Goal: Information Seeking & Learning: Learn about a topic

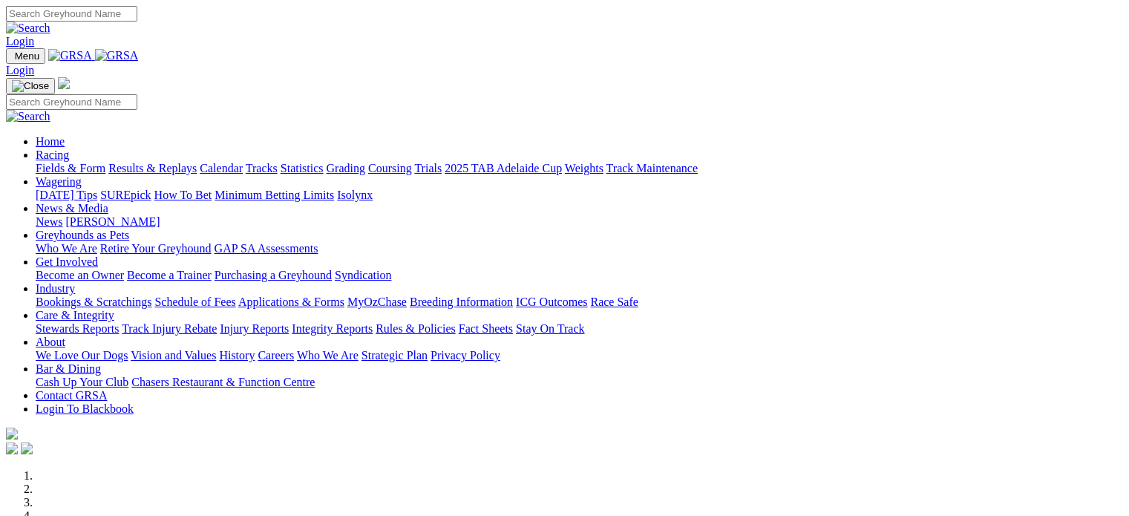
scroll to position [398, 0]
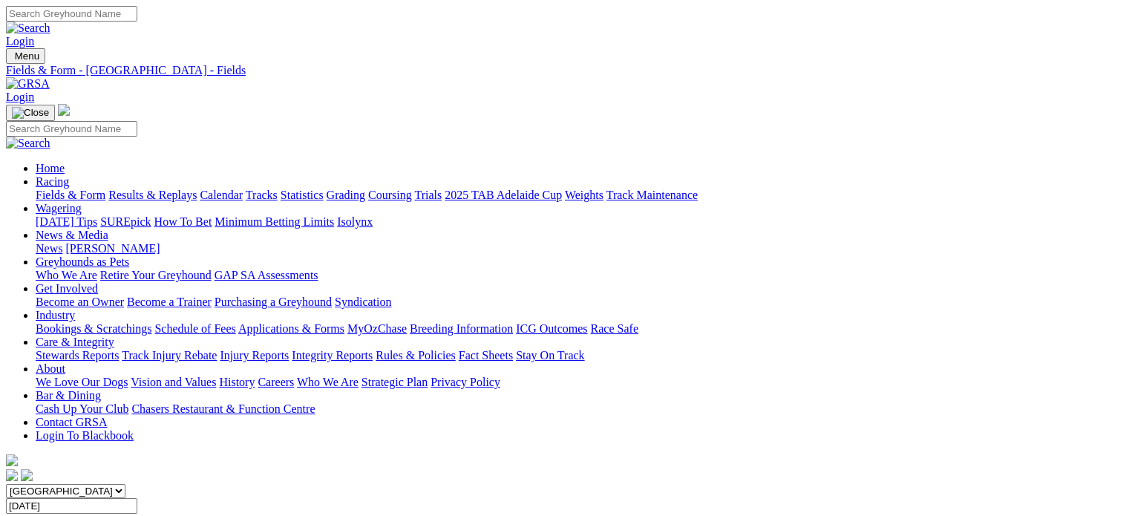
click at [160, 242] on link "[PERSON_NAME]" at bounding box center [112, 248] width 94 height 13
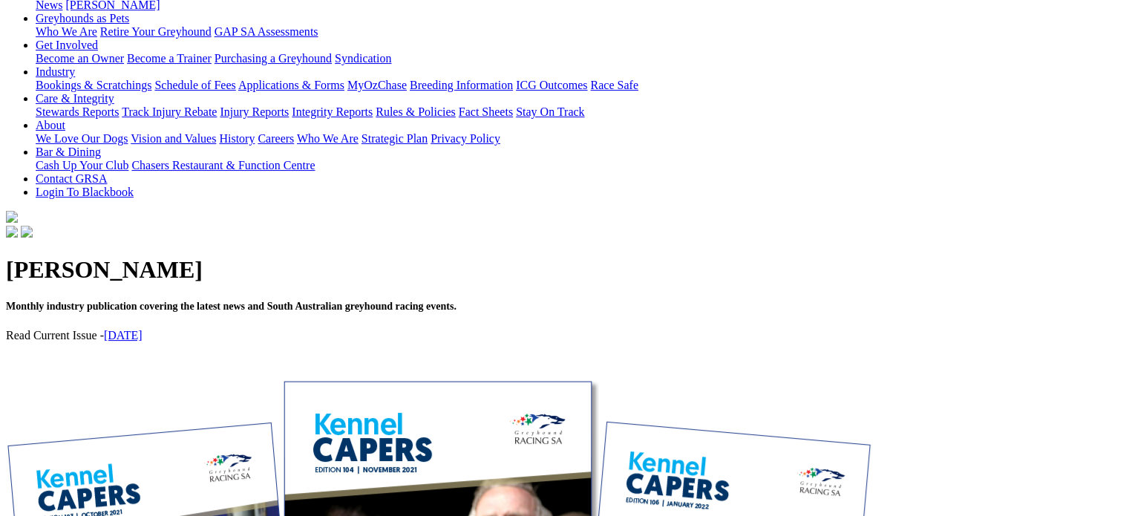
scroll to position [242, 0]
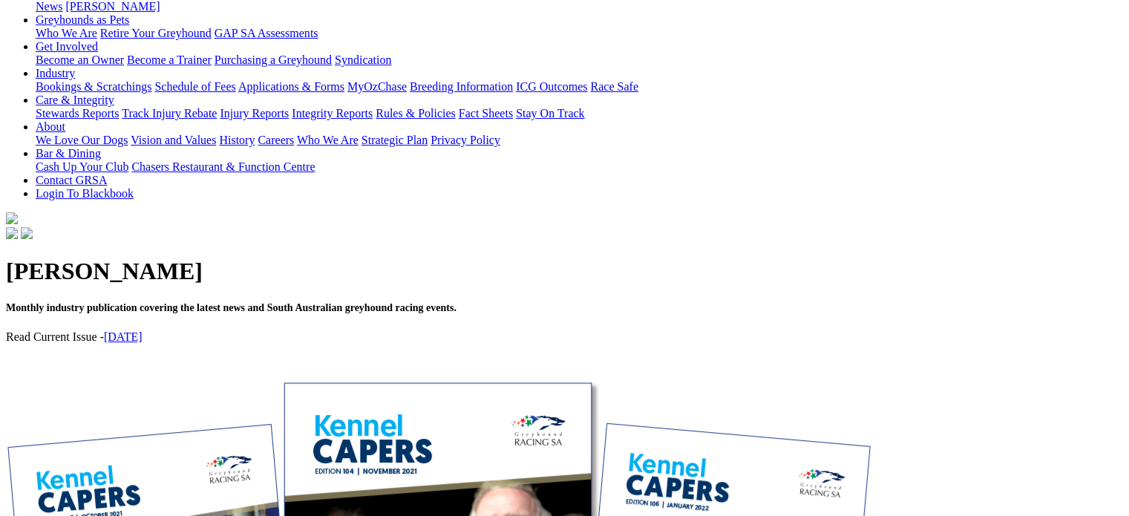
click at [535, 242] on div "Kennel Capers Monthly industry publication covering the latest news and South A…" at bounding box center [564, 311] width 1117 height 139
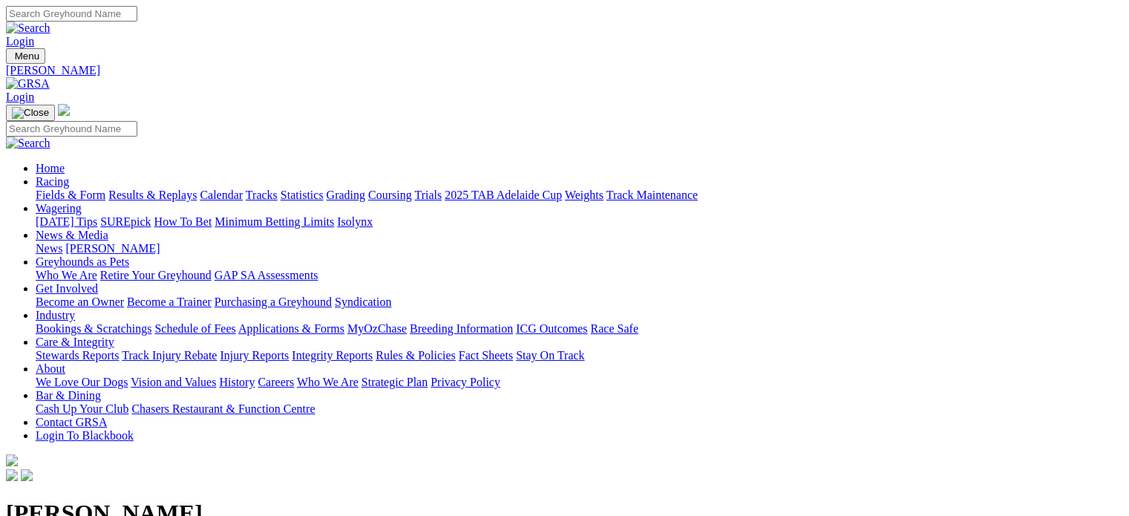
click at [373, 349] on link "Integrity Reports" at bounding box center [332, 355] width 81 height 13
click at [131, 497] on link "Integrity Reports" at bounding box center [90, 503] width 81 height 13
